Goal: Task Accomplishment & Management: Use online tool/utility

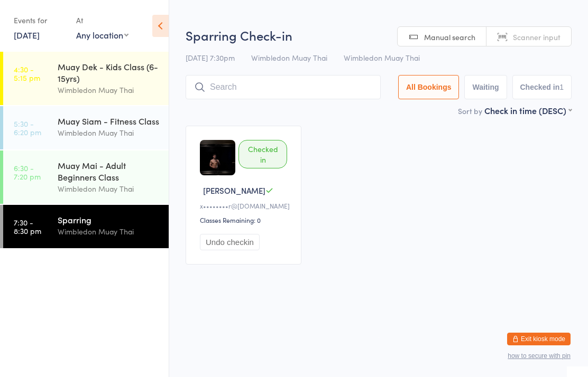
click at [223, 78] on input "search" at bounding box center [283, 87] width 195 height 24
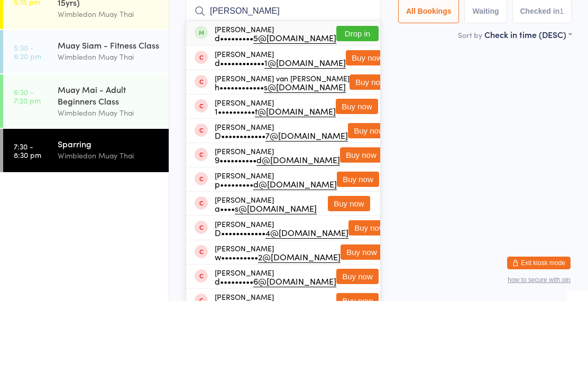
type input "[PERSON_NAME]"
click at [217, 109] on div "d••••••••• 5@[DOMAIN_NAME]" at bounding box center [276, 113] width 122 height 8
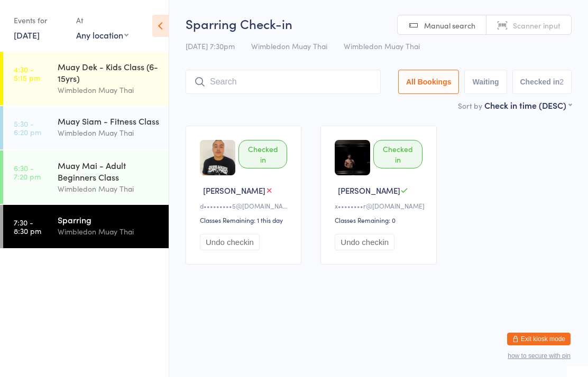
click at [77, 195] on div "Wimbledon Muay Thai" at bounding box center [109, 189] width 102 height 12
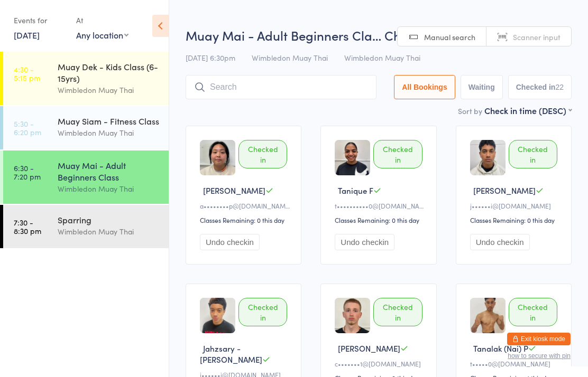
click at [109, 236] on div "Wimbledon Muay Thai" at bounding box center [109, 232] width 102 height 12
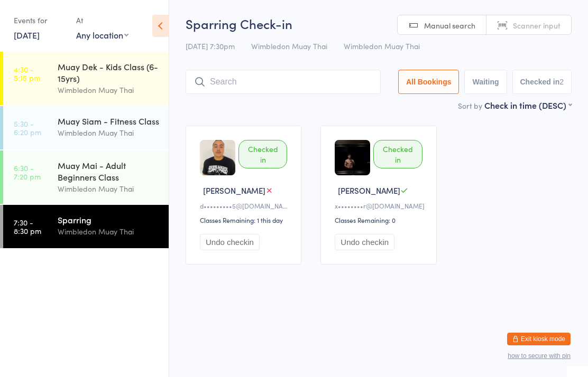
click at [96, 225] on div "Sparring" at bounding box center [109, 220] width 102 height 12
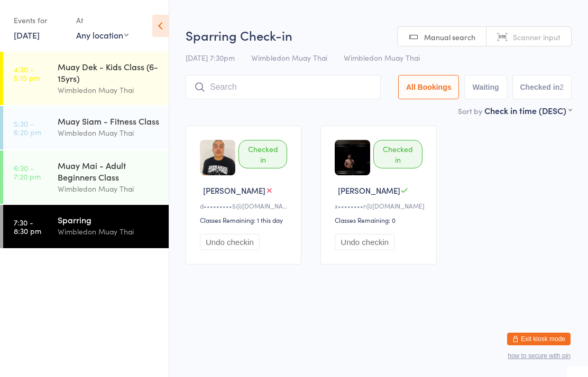
click at [220, 98] on input "search" at bounding box center [283, 87] width 195 height 24
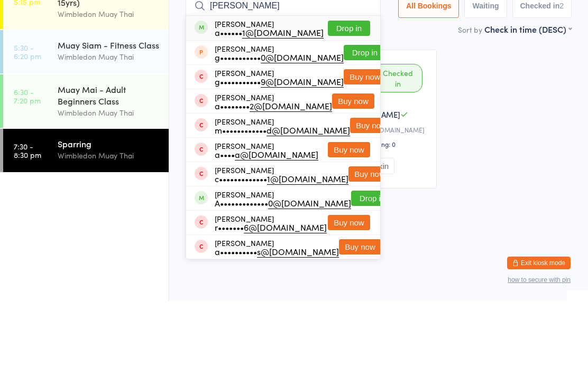
type input "[PERSON_NAME]"
click at [352, 97] on button "Drop in" at bounding box center [349, 104] width 42 height 15
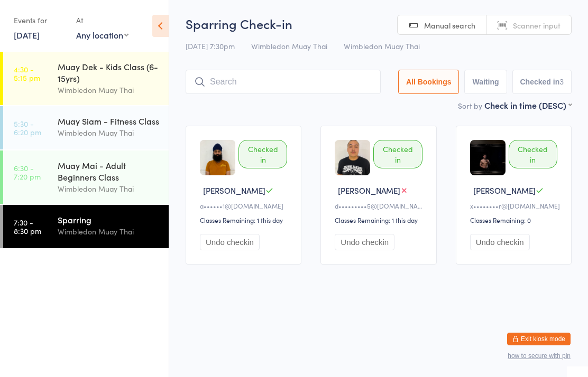
click at [93, 225] on div "Sparring" at bounding box center [109, 220] width 102 height 12
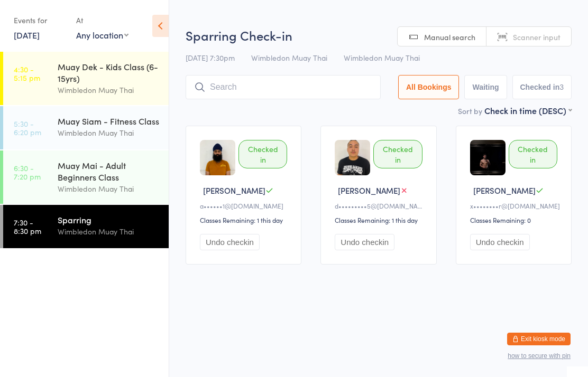
click at [224, 94] on input "search" at bounding box center [283, 87] width 195 height 24
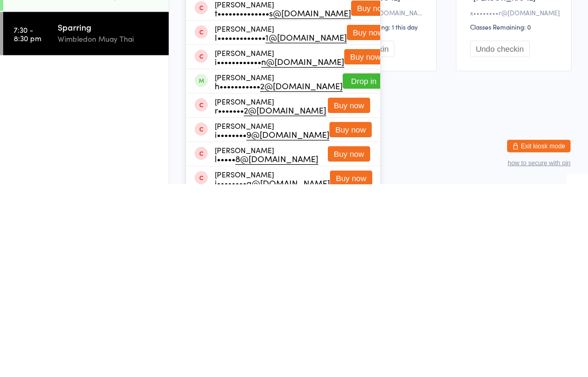
type input "[PERSON_NAME]"
click at [343, 267] on button "Drop in" at bounding box center [364, 274] width 42 height 15
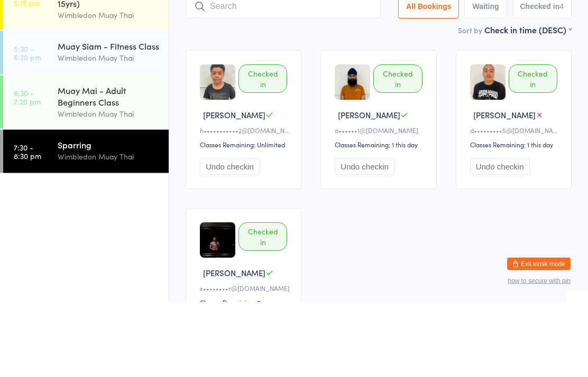
click at [122, 226] on div "Wimbledon Muay Thai" at bounding box center [109, 232] width 102 height 12
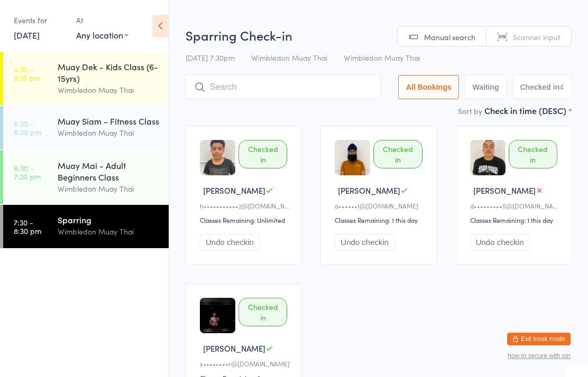
click at [312, 87] on input "search" at bounding box center [283, 87] width 195 height 24
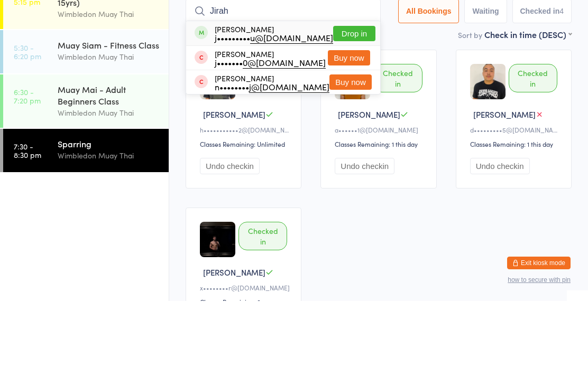
type input "Jirah"
click at [358, 102] on button "Drop in" at bounding box center [354, 109] width 42 height 15
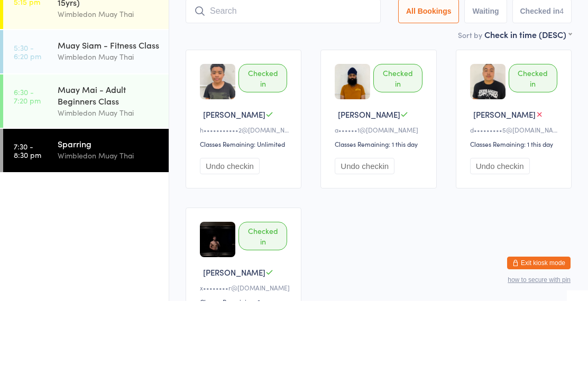
scroll to position [76, 0]
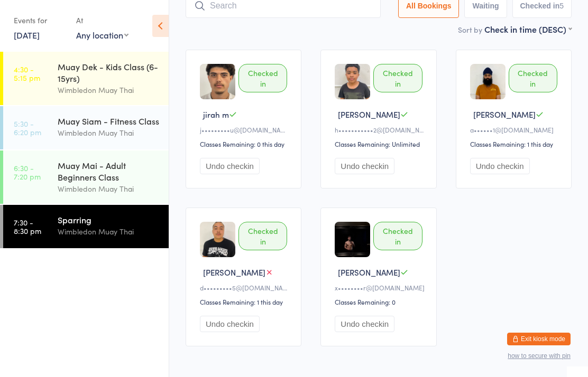
click at [94, 238] on div "Wimbledon Muay Thai" at bounding box center [109, 232] width 102 height 12
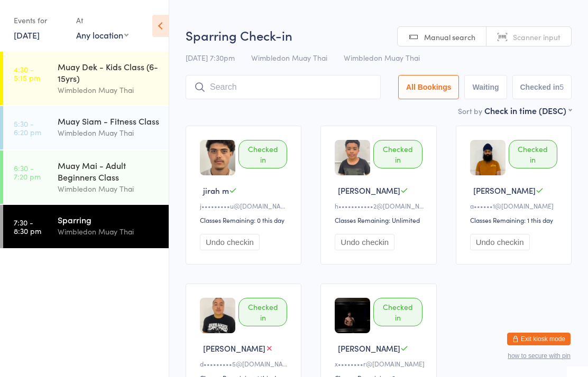
click at [239, 81] on input "search" at bounding box center [283, 87] width 195 height 24
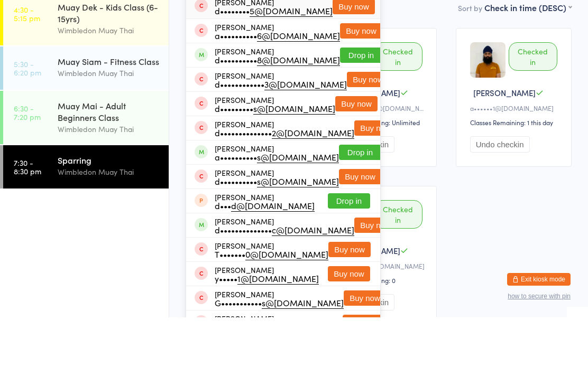
scroll to position [39, 0]
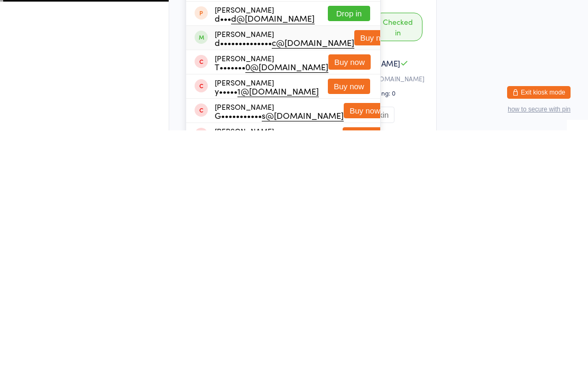
type input "[PERSON_NAME]"
click at [236, 276] on div "[PERSON_NAME] d•••••••••••••• c@[DOMAIN_NAME]" at bounding box center [285, 284] width 140 height 17
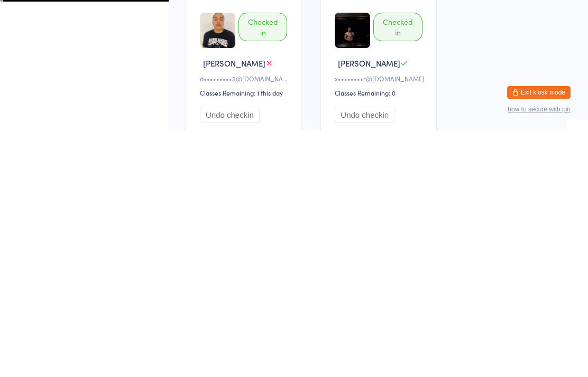
scroll to position [135, 0]
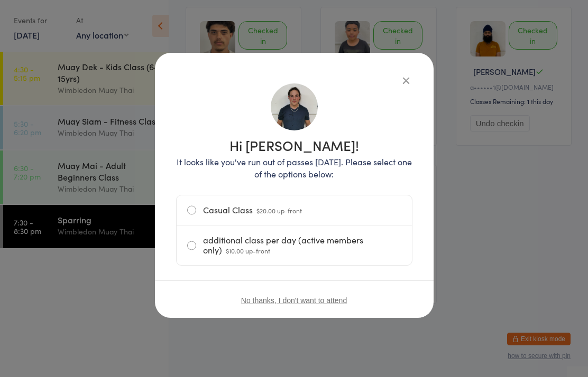
click at [405, 80] on icon "button" at bounding box center [406, 81] width 12 height 12
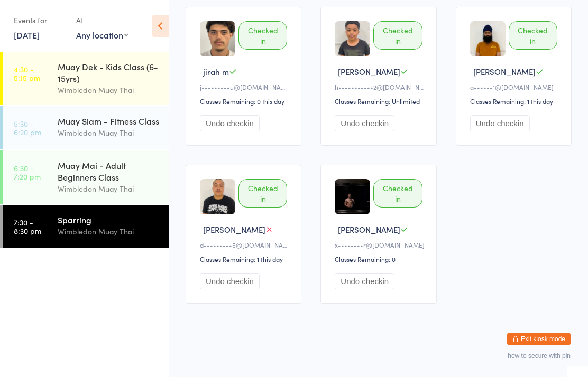
click at [80, 236] on div "Wimbledon Muay Thai" at bounding box center [109, 232] width 102 height 12
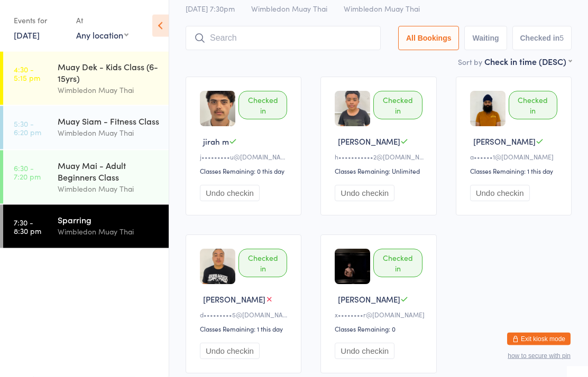
scroll to position [49, 0]
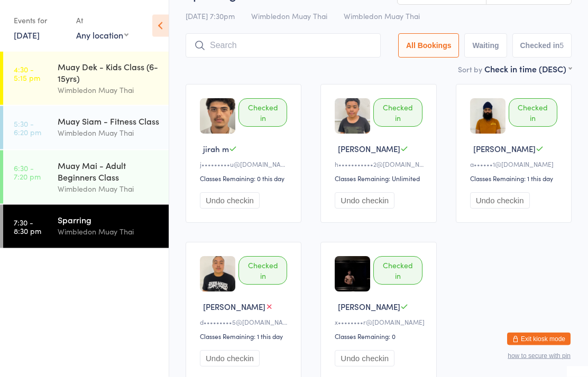
click at [276, 44] on input "search" at bounding box center [283, 46] width 195 height 24
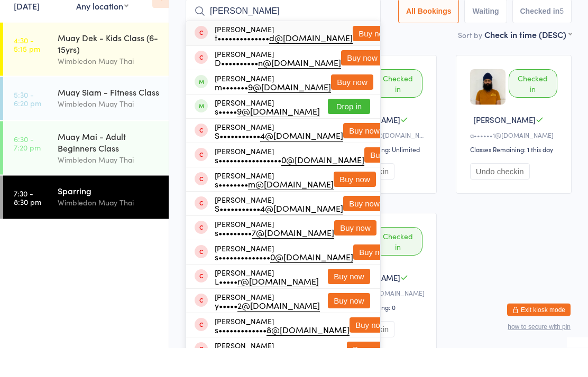
type input "[PERSON_NAME]"
click at [357, 104] on button "Buy now" at bounding box center [352, 111] width 42 height 15
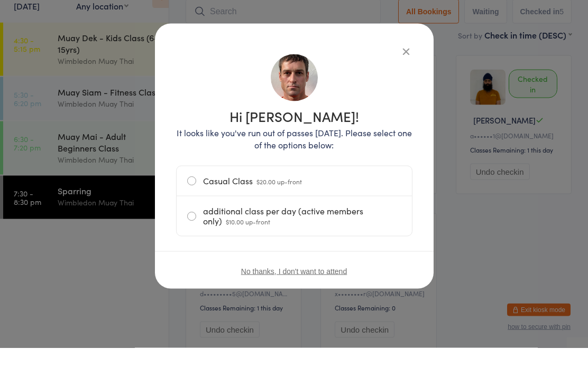
scroll to position [71, 0]
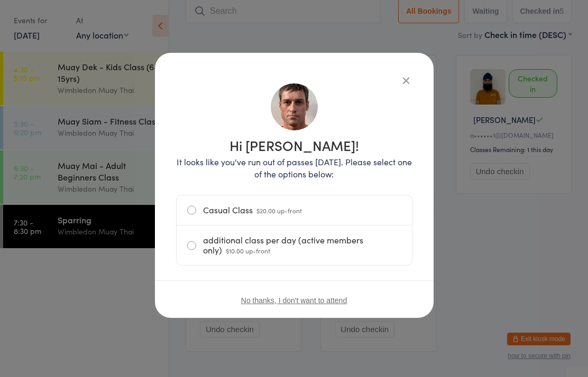
click at [224, 242] on label "additional class per day (active members only) $10.00 up-front" at bounding box center [294, 246] width 214 height 40
click at [0, 0] on input "additional class per day (active members only) $10.00 up-front" at bounding box center [0, 0] width 0 height 0
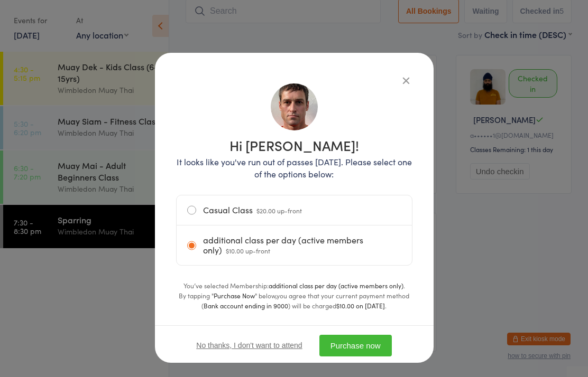
click at [368, 336] on button "Purchase now" at bounding box center [355, 346] width 72 height 22
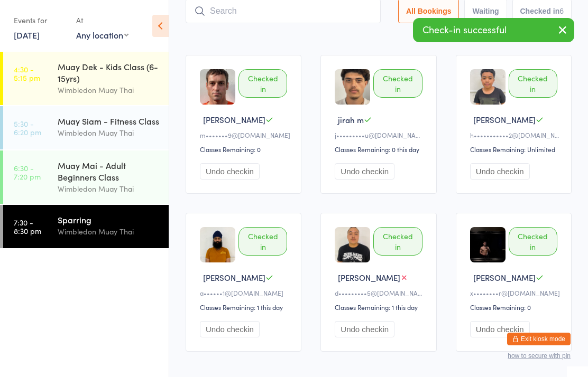
click at [213, 5] on input "search" at bounding box center [283, 11] width 195 height 24
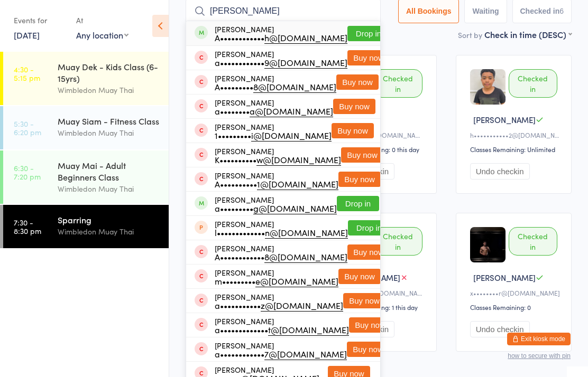
type input "[PERSON_NAME]"
click at [347, 36] on button "Drop in" at bounding box center [368, 33] width 42 height 15
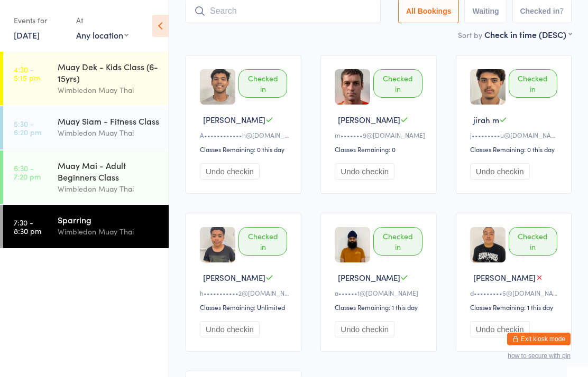
click at [290, 4] on input "search" at bounding box center [283, 11] width 195 height 24
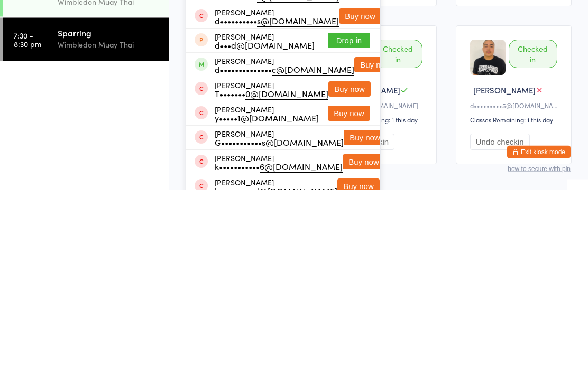
type input "[PERSON_NAME]"
click at [354, 245] on button "Buy now" at bounding box center [375, 252] width 42 height 15
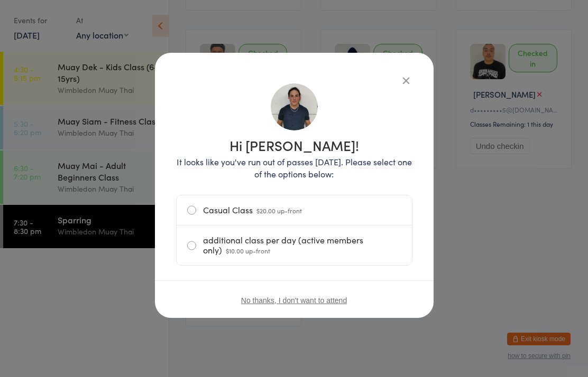
click at [197, 243] on label "additional class per day (active members only) $10.00 up-front" at bounding box center [294, 246] width 214 height 40
click at [0, 0] on input "additional class per day (active members only) $10.00 up-front" at bounding box center [0, 0] width 0 height 0
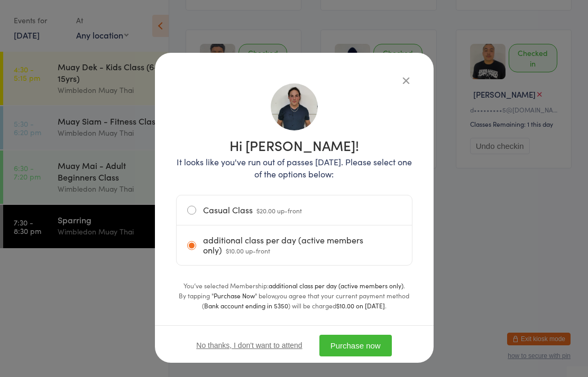
click at [354, 349] on button "Purchase now" at bounding box center [355, 346] width 72 height 22
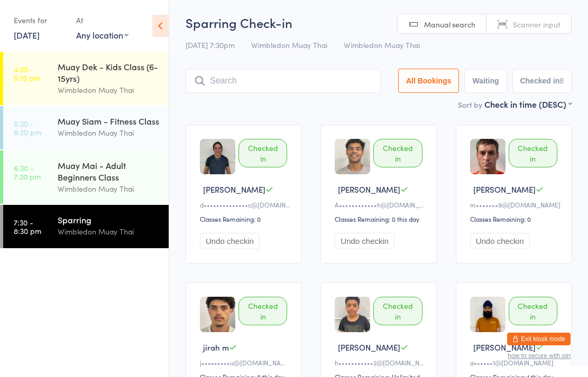
scroll to position [0, 0]
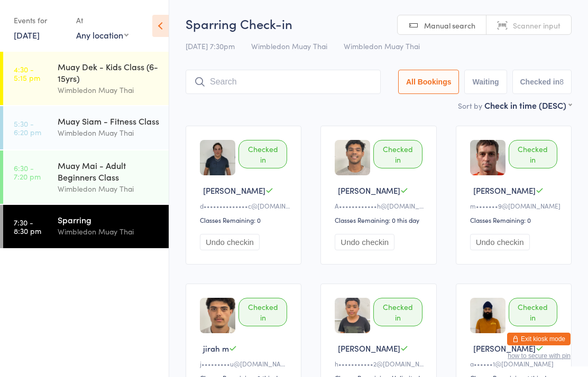
click at [238, 87] on input "search" at bounding box center [283, 82] width 195 height 24
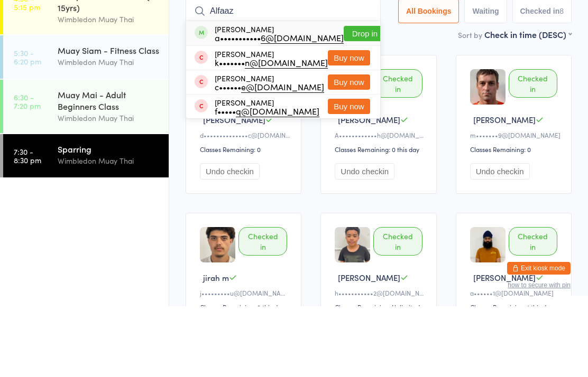
type input "Alfaaz"
click at [349, 97] on button "Drop in" at bounding box center [365, 104] width 42 height 15
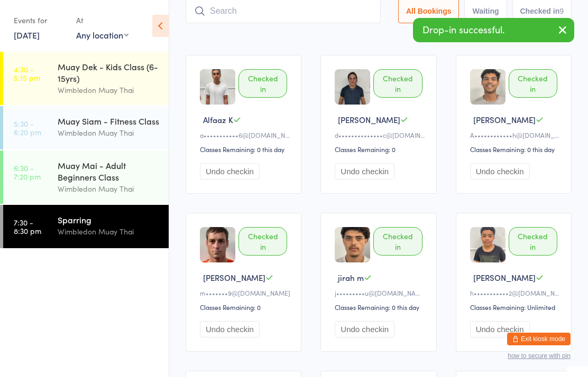
click at [212, 1] on input "search" at bounding box center [283, 11] width 195 height 24
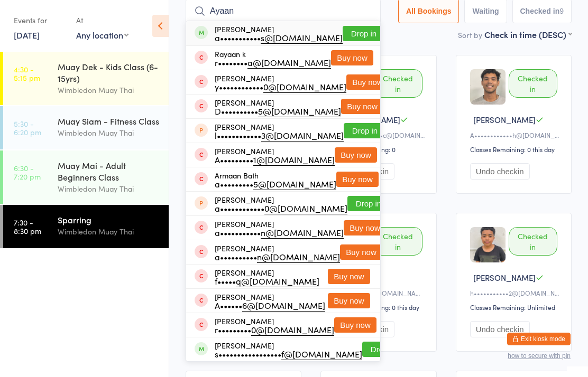
type input "Ayaan"
click at [348, 35] on button "Drop in" at bounding box center [364, 33] width 42 height 15
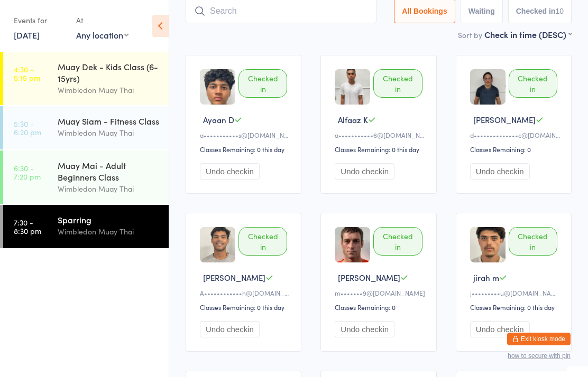
click at [100, 68] on div "Muay Dek - Kids Class (6-15yrs)" at bounding box center [109, 72] width 102 height 23
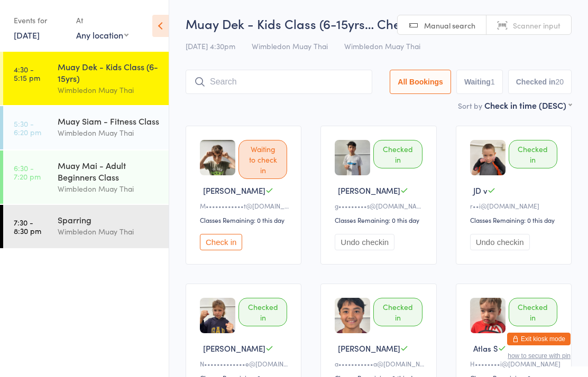
click at [50, 230] on link "7:30 - 8:30 pm Sparring Wimbledon Muay Thai" at bounding box center [85, 226] width 165 height 43
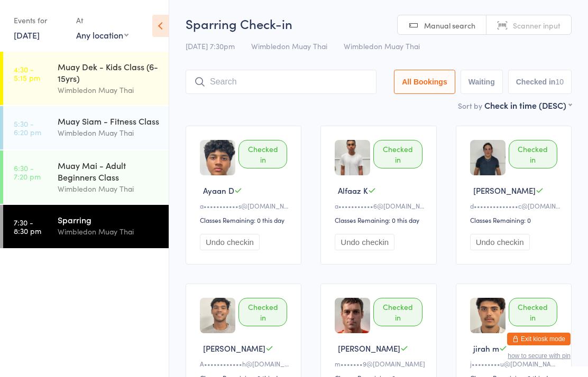
click at [220, 77] on input "search" at bounding box center [281, 82] width 191 height 24
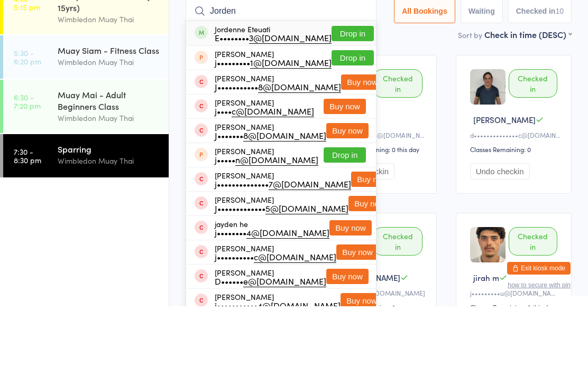
type input "Jorden"
click at [205, 97] on span at bounding box center [201, 103] width 13 height 13
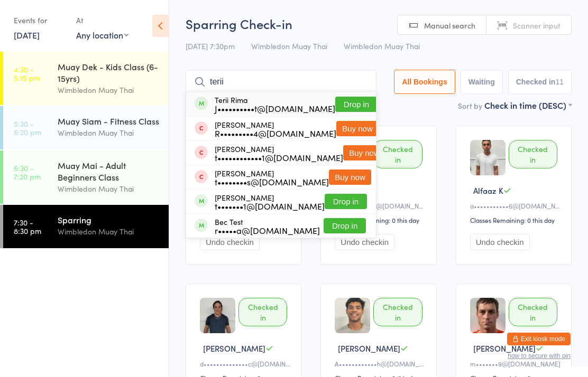
type input "terii"
click at [355, 102] on button "Drop in" at bounding box center [356, 104] width 42 height 15
